Goal: Check status: Check status

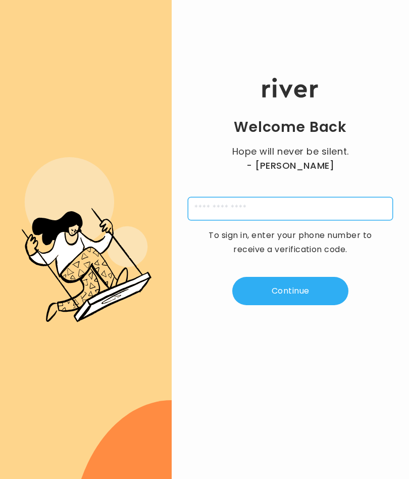
click at [283, 203] on input "tel" at bounding box center [290, 208] width 205 height 23
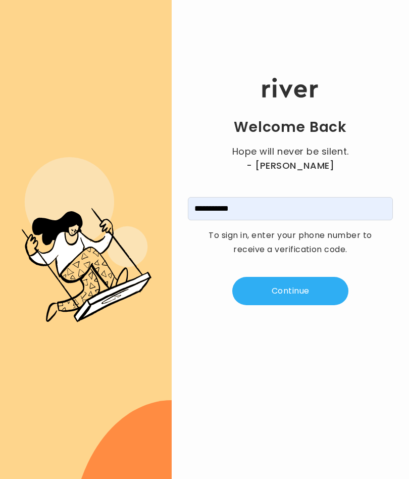
click at [311, 282] on button "Continue" at bounding box center [290, 291] width 116 height 28
type input "**********"
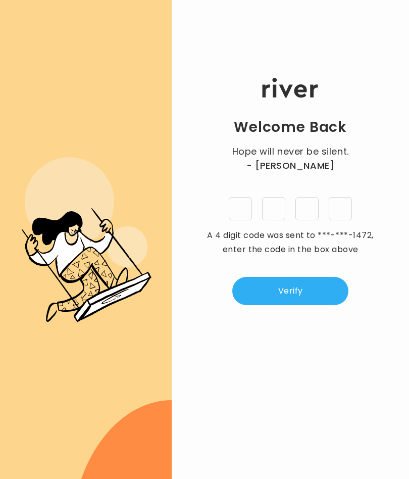
click at [235, 204] on input "tel" at bounding box center [240, 208] width 23 height 23
type input "*"
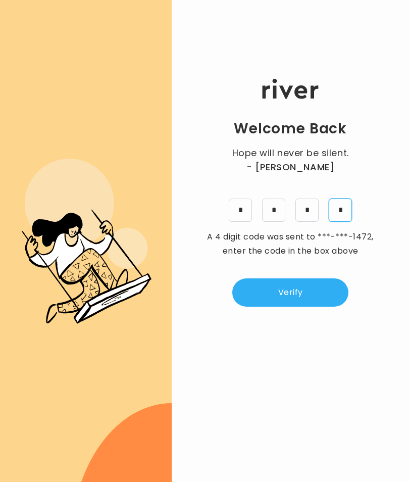
type input "*"
click at [310, 284] on button "Verify" at bounding box center [290, 292] width 116 height 28
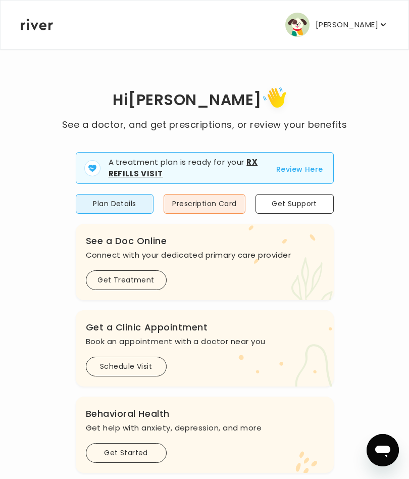
click at [207, 201] on button "Prescription Card" at bounding box center [204, 204] width 81 height 20
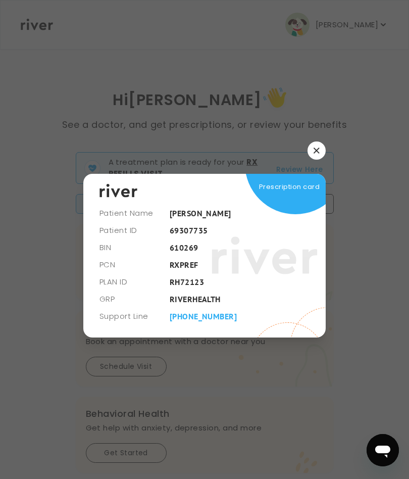
click at [310, 145] on button "button" at bounding box center [317, 150] width 18 height 18
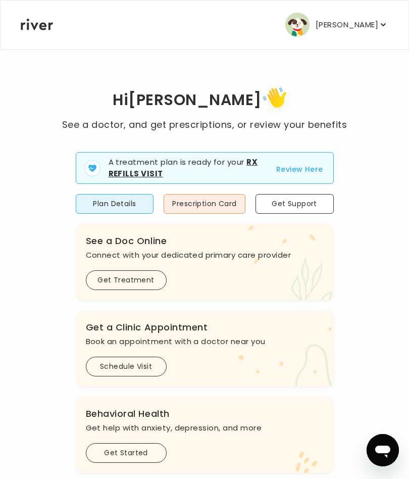
click at [113, 204] on button "Plan Details" at bounding box center [115, 204] width 78 height 20
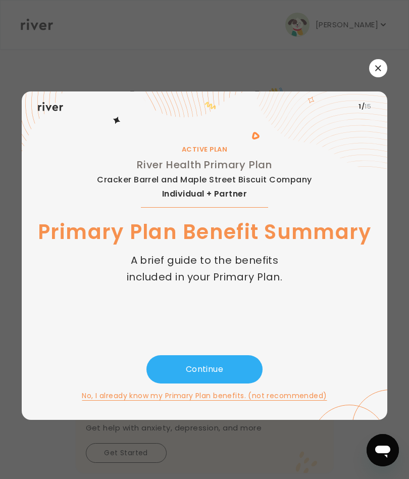
click at [233, 380] on button "Continue" at bounding box center [205, 369] width 116 height 28
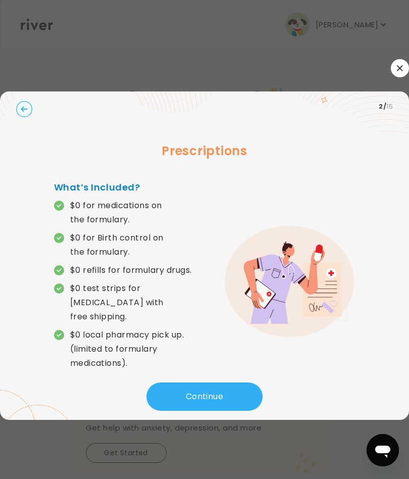
click at [241, 394] on button "Continue" at bounding box center [205, 396] width 116 height 28
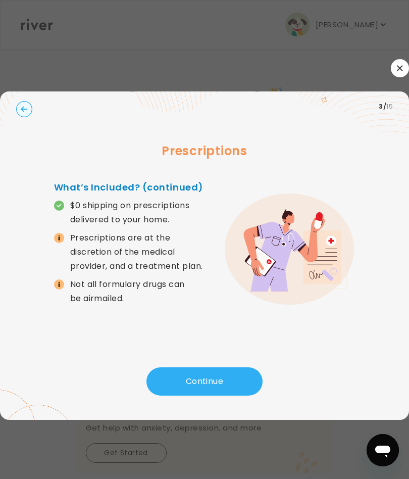
click at [240, 378] on button "Continue" at bounding box center [205, 381] width 116 height 28
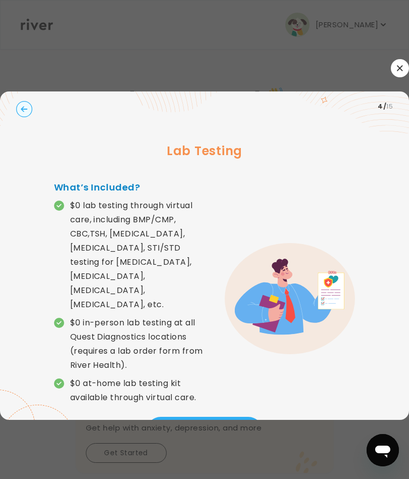
click at [32, 113] on circle "button" at bounding box center [25, 110] width 16 height 16
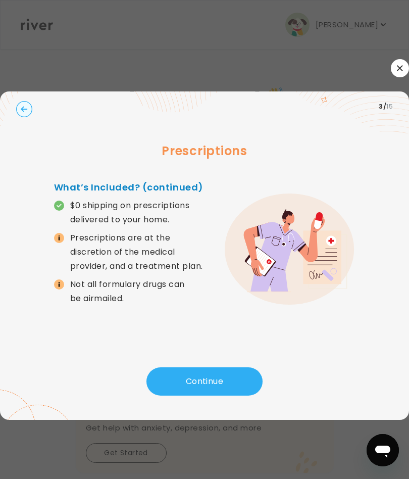
click at [397, 68] on icon "button" at bounding box center [400, 68] width 6 height 6
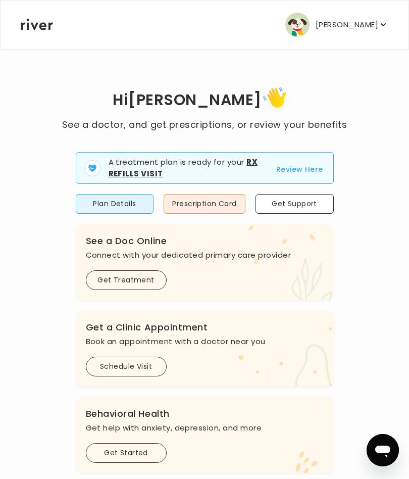
click at [112, 209] on button "Plan Details" at bounding box center [115, 204] width 78 height 20
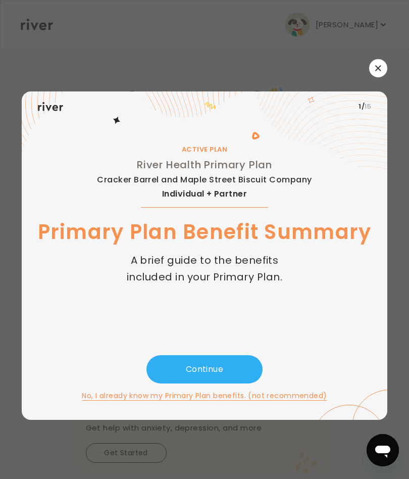
click at [231, 370] on button "Continue" at bounding box center [205, 369] width 116 height 28
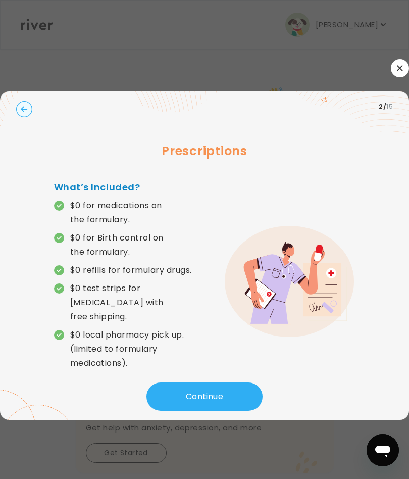
click at [237, 380] on div "What’s Included? $0 for medications on the formulary. $0 for Birth control on t…" at bounding box center [205, 281] width 302 height 202
click at [232, 403] on button "Continue" at bounding box center [205, 396] width 116 height 28
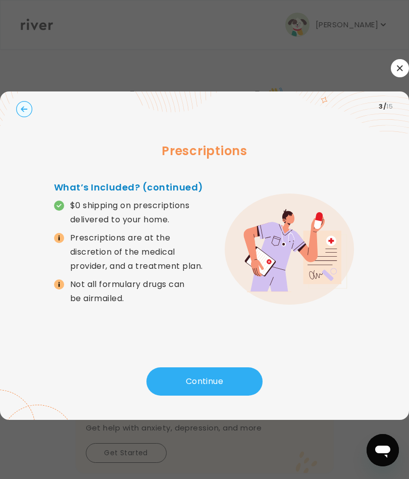
click at [242, 391] on button "Continue" at bounding box center [205, 381] width 116 height 28
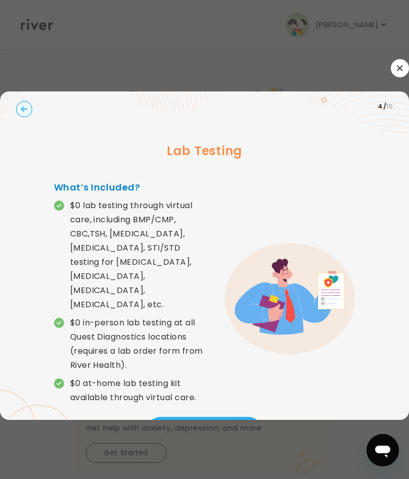
click at [311, 369] on div "What’s Included? $0 lab testing through virtual care, including BMP/CMP, CBC,TS…" at bounding box center [205, 298] width 302 height 236
click at [242, 400] on div "What’s Included? $0 lab testing through virtual care, including BMP/CMP, CBC,TS…" at bounding box center [205, 298] width 302 height 236
click at [325, 382] on div "What’s Included? $0 lab testing through virtual care, including BMP/CMP, CBC,TS…" at bounding box center [205, 298] width 302 height 236
click at [325, 381] on div "What’s Included? $0 lab testing through virtual care, including BMP/CMP, CBC,TS…" at bounding box center [205, 298] width 302 height 236
click at [327, 377] on div "What’s Included? $0 lab testing through virtual care, including BMP/CMP, CBC,TS…" at bounding box center [205, 298] width 302 height 236
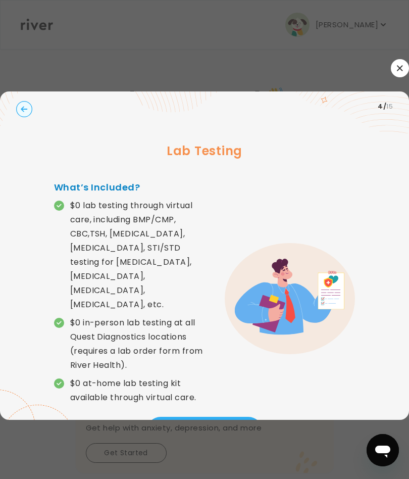
click at [35, 106] on icon at bounding box center [35, 104] width 70 height 77
click at [32, 110] on circle "button" at bounding box center [25, 110] width 16 height 16
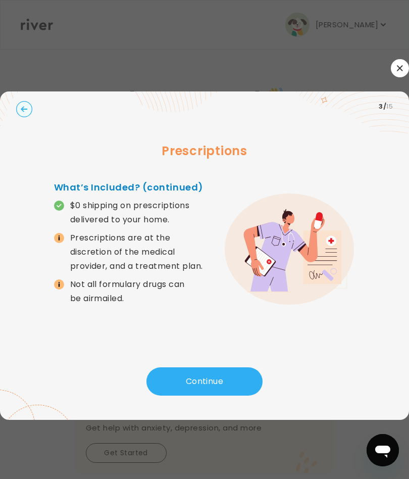
click at [234, 382] on button "Continue" at bounding box center [205, 381] width 116 height 28
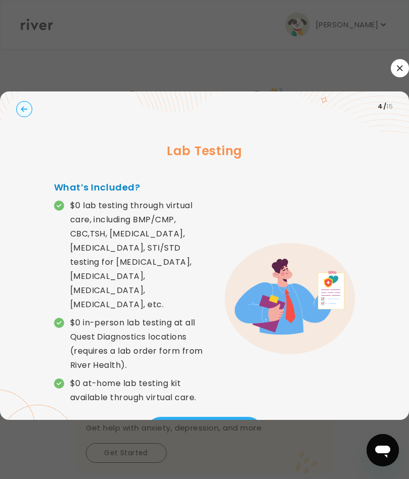
click at [240, 376] on div "What’s Included? $0 lab testing through virtual care, including BMP/CMP, CBC,TS…" at bounding box center [205, 298] width 302 height 236
click at [391, 71] on button "button" at bounding box center [400, 68] width 18 height 18
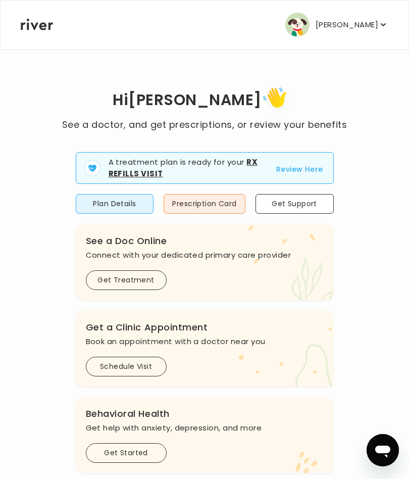
click at [301, 166] on button "Review Here" at bounding box center [299, 169] width 47 height 12
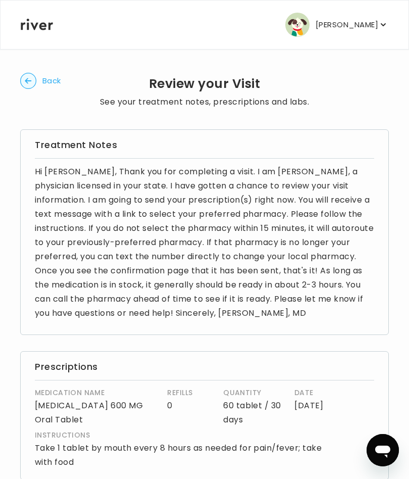
click at [42, 86] on button "Back" at bounding box center [40, 81] width 41 height 16
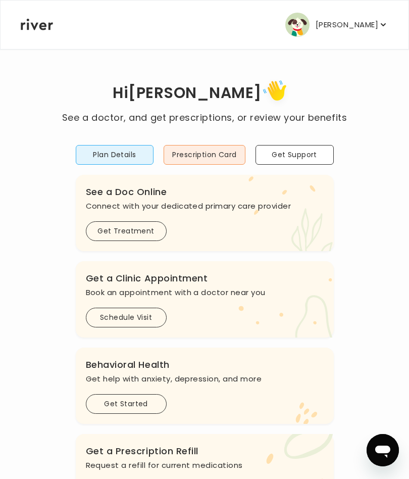
click at [361, 27] on p "[PERSON_NAME]" at bounding box center [347, 25] width 63 height 14
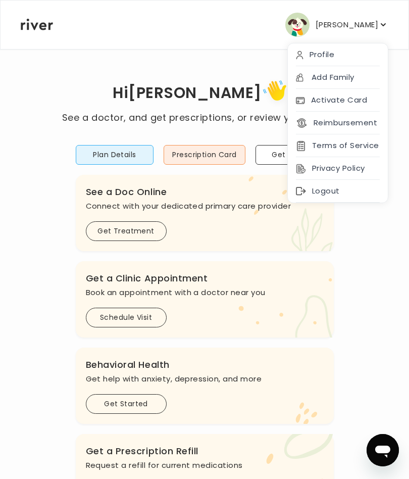
click at [360, 289] on div "Hi [PERSON_NAME] See a doctor, and get prescriptions, or review your benefits P…" at bounding box center [204, 337] width 369 height 520
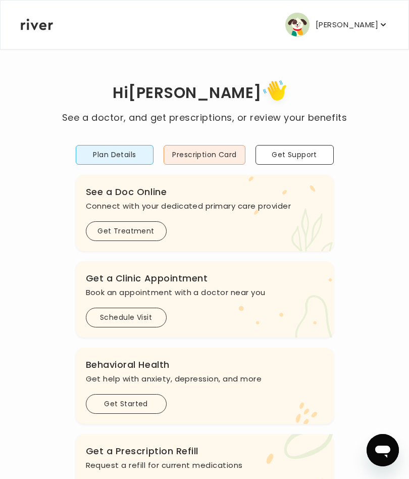
click at [108, 158] on button "Plan Details" at bounding box center [115, 155] width 78 height 20
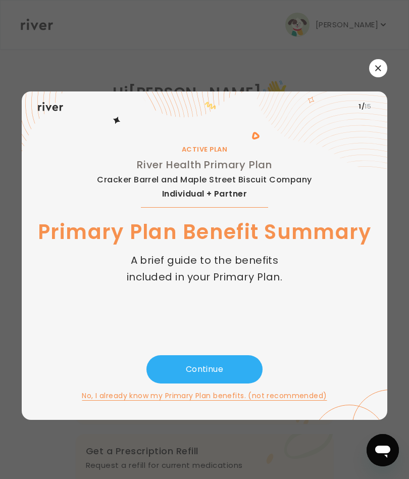
click at [228, 369] on button "Continue" at bounding box center [205, 369] width 116 height 28
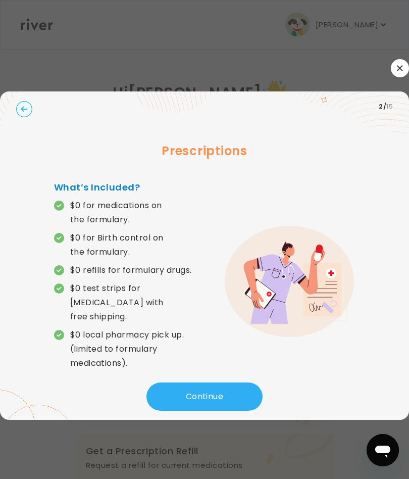
click at [225, 390] on button "Continue" at bounding box center [205, 396] width 116 height 28
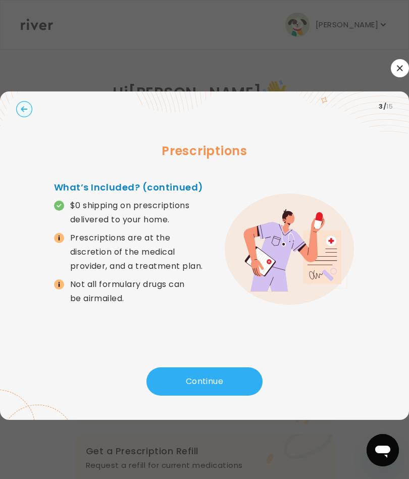
click at [223, 385] on button "Continue" at bounding box center [205, 381] width 116 height 28
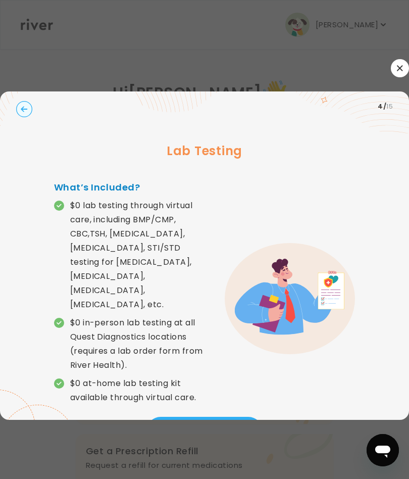
click at [232, 381] on div "What’s Included? $0 lab testing through virtual care, including BMP/CMP, CBC,TS…" at bounding box center [205, 298] width 302 height 236
click at [367, 110] on icon at bounding box center [337, 94] width 144 height 77
click at [365, 110] on icon at bounding box center [337, 94] width 144 height 77
click at [366, 107] on icon at bounding box center [337, 94] width 144 height 77
click at [369, 112] on icon at bounding box center [337, 94] width 144 height 77
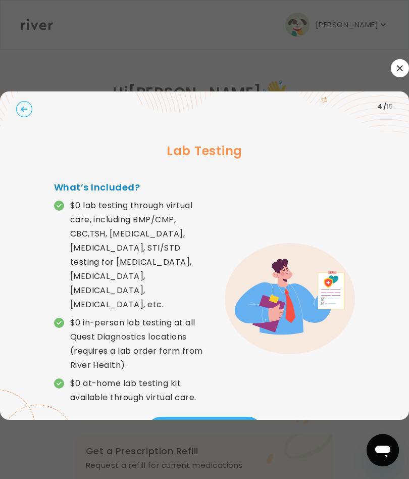
click at [349, 201] on div "Lab Testing What’s Included? $0 lab testing through virtual care, including BMP…" at bounding box center [204, 269] width 377 height 295
click at [359, 395] on div "Lab Testing What’s Included? $0 lab testing through virtual care, including BMP…" at bounding box center [204, 269] width 377 height 295
click at [391, 65] on button "button" at bounding box center [400, 68] width 18 height 18
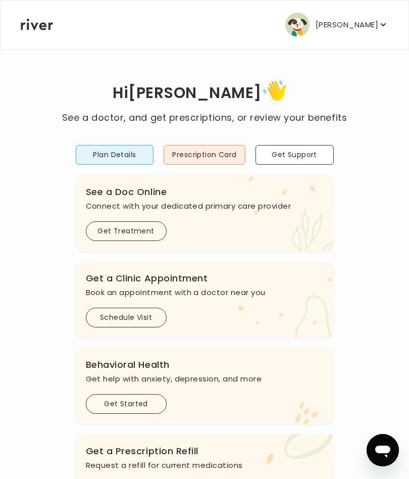
click at [33, 29] on icon at bounding box center [37, 25] width 32 height 12
